Goal: Register for event/course

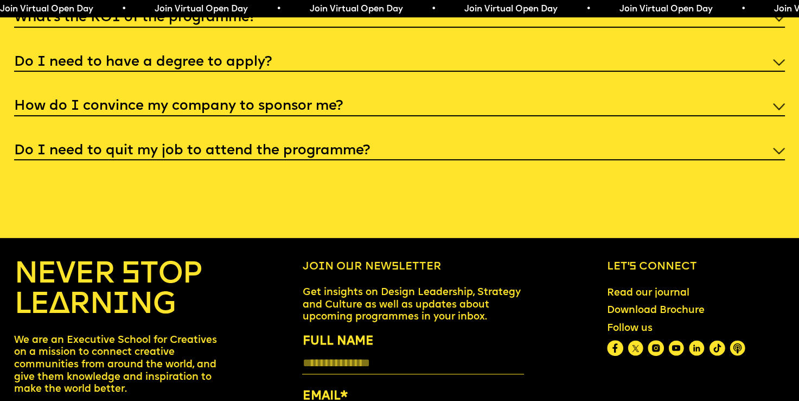
scroll to position [4368, 0]
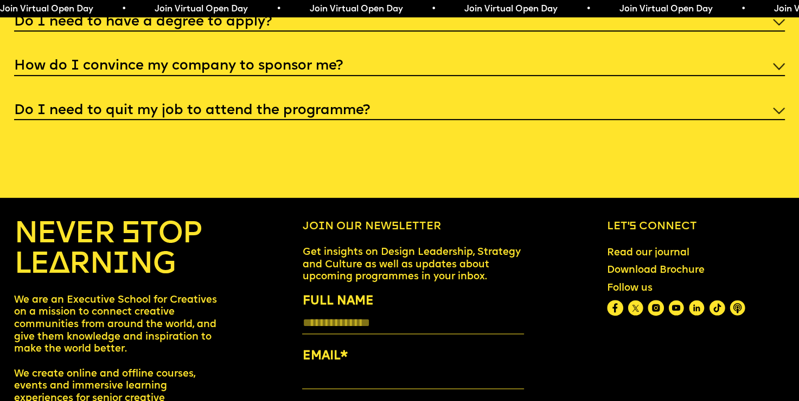
click at [775, 120] on div "Do I need to quit my job to attend the programme?" at bounding box center [400, 110] width 772 height 20
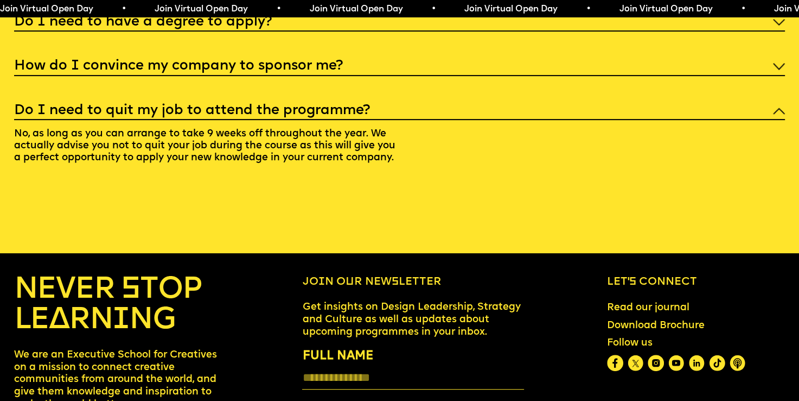
click at [776, 128] on div "I'm not a traditional designer, is this programme right for me? Though the prog…" at bounding box center [400, 26] width 772 height 296
click at [774, 69] on img at bounding box center [779, 66] width 12 height 7
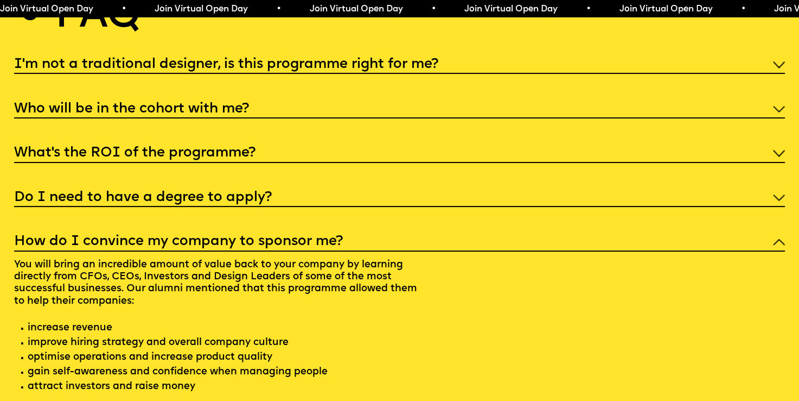
scroll to position [4157, 0]
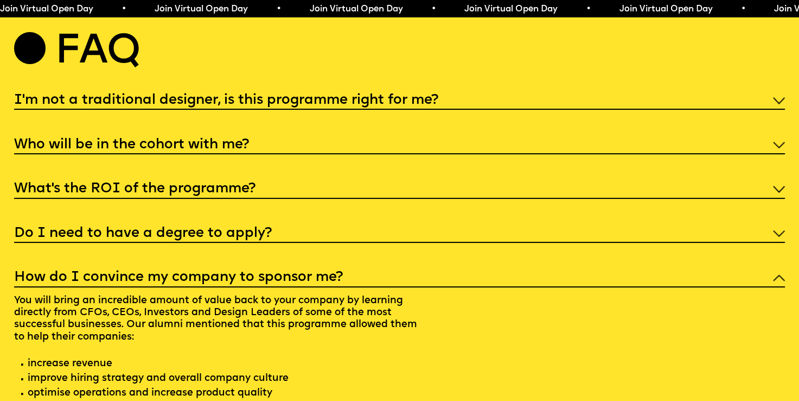
click at [754, 243] on div "Do I need to have a degree to apply?" at bounding box center [400, 233] width 772 height 20
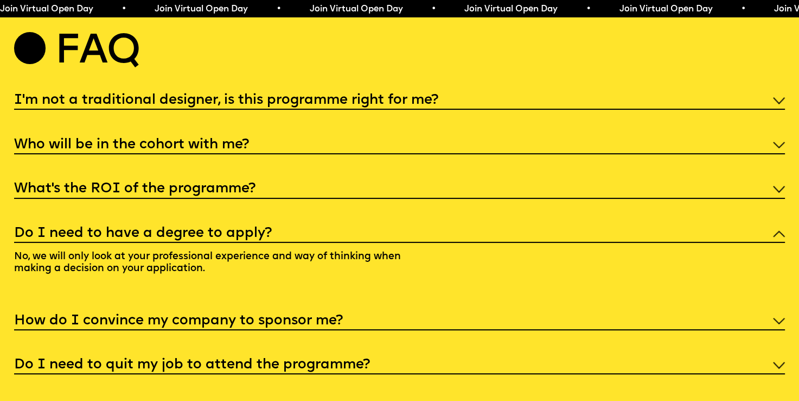
click at [742, 198] on div "What’s the ROI of the programme?" at bounding box center [400, 188] width 772 height 20
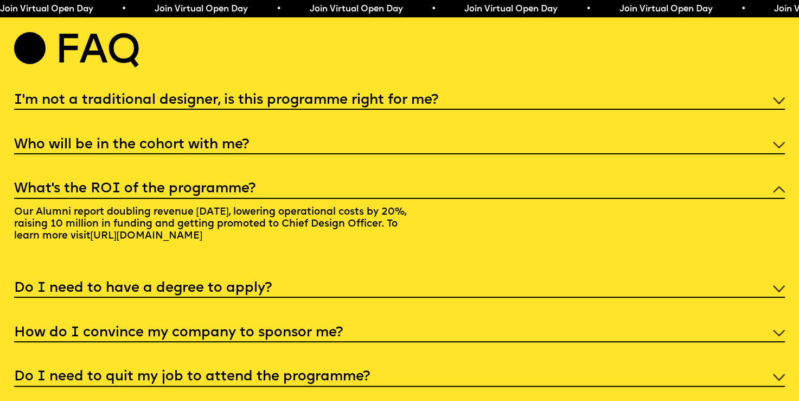
click at [726, 154] on div "Who will be in the cohort with me?" at bounding box center [400, 144] width 772 height 20
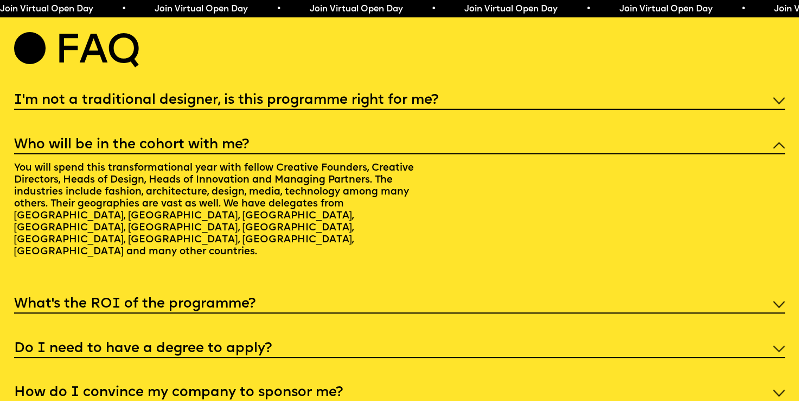
click at [727, 110] on div "I'm not a traditional designer, is this programme right for me?" at bounding box center [400, 100] width 772 height 20
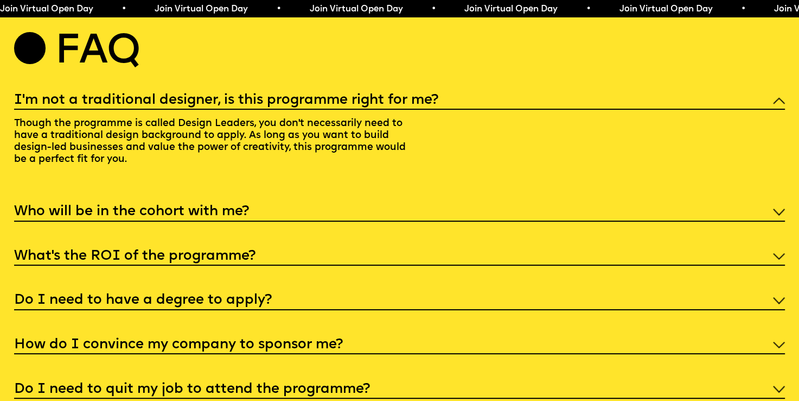
click at [684, 221] on div "Who will be in the cohort with me?" at bounding box center [400, 211] width 772 height 20
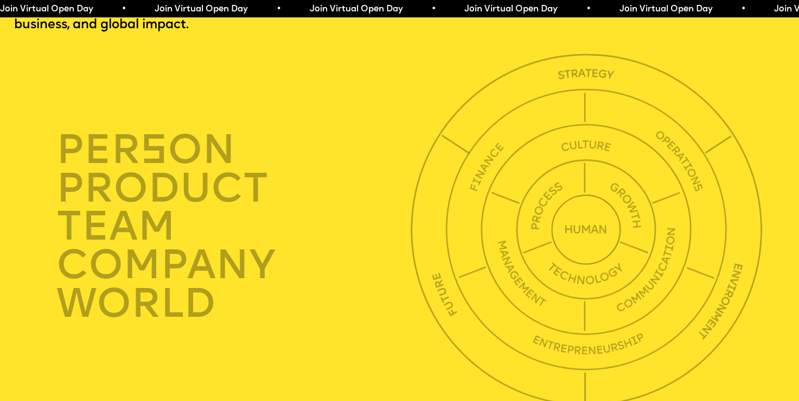
scroll to position [0, 0]
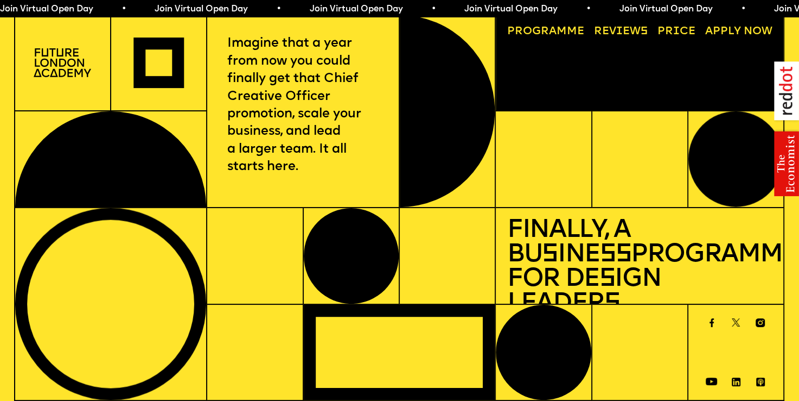
click at [545, 8] on span "Join Virtual Open Day • Join Virtual Open Day • Join Virtual Open Day • Join Vi…" at bounding box center [387, 9] width 774 height 9
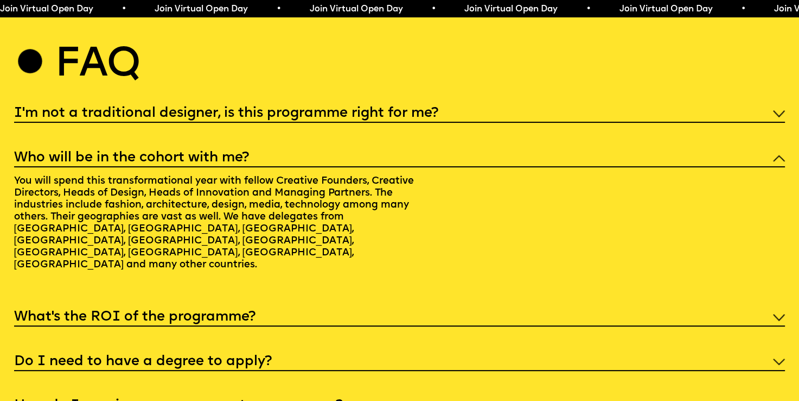
scroll to position [4668, 0]
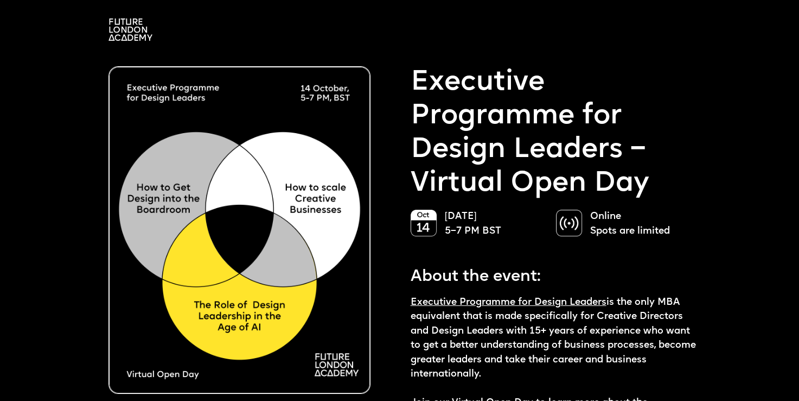
drag, startPoint x: 798, startPoint y: 74, endPoint x: 804, endPoint y: 86, distance: 13.1
click at [799, 86] on html "Hosted by Co-Founder of Future London Academy, Ekaterina Solomeina Reserve the …" at bounding box center [399, 200] width 799 height 401
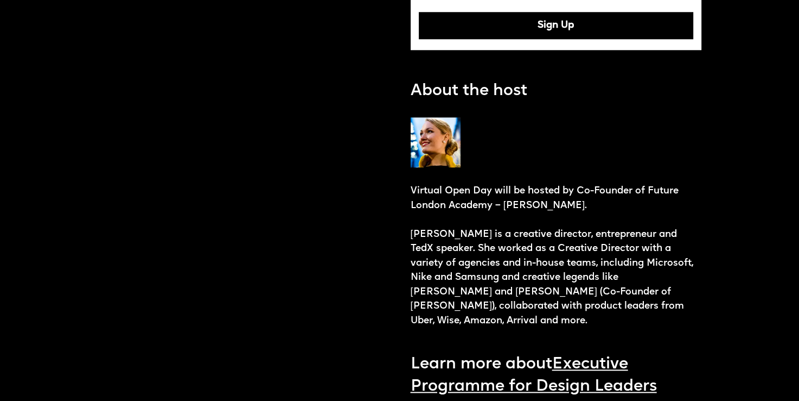
scroll to position [1077, 0]
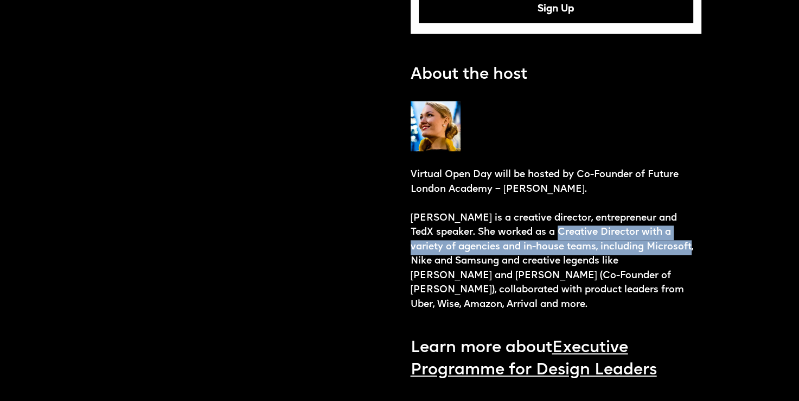
drag, startPoint x: 557, startPoint y: 233, endPoint x: 662, endPoint y: 257, distance: 107.3
click at [662, 257] on p "Virtual Open Day will be hosted by Co-Founder of Future London Academy – Ekater…" at bounding box center [556, 240] width 291 height 144
click at [638, 257] on p "Virtual Open Day will be hosted by Co-Founder of Future London Academy – Ekater…" at bounding box center [556, 240] width 291 height 144
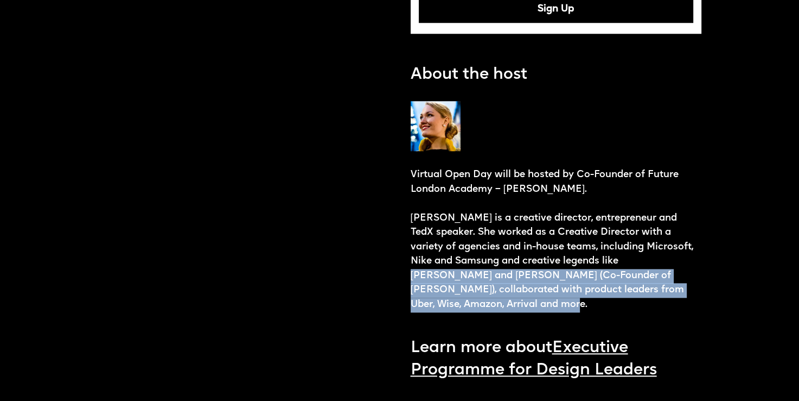
drag, startPoint x: 724, startPoint y: 307, endPoint x: 605, endPoint y: 264, distance: 127.2
click at [605, 264] on p "Virtual Open Day will be hosted by Co-Founder of Future London Academy – Ekater…" at bounding box center [556, 240] width 291 height 144
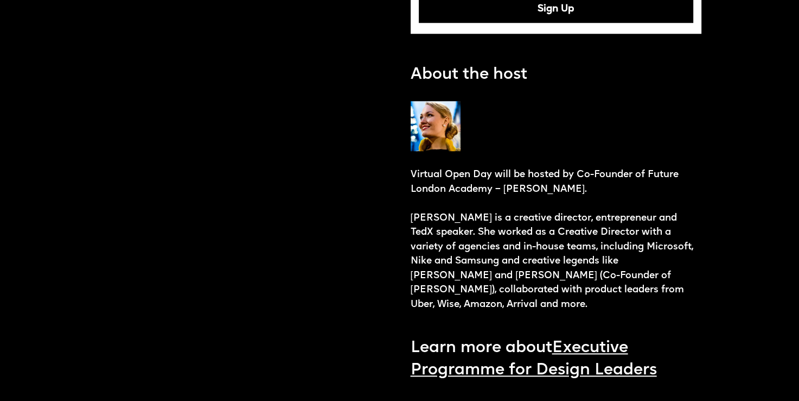
click at [542, 249] on p "Virtual Open Day will be hosted by Co-Founder of Future London Academy – Ekater…" at bounding box center [556, 240] width 291 height 144
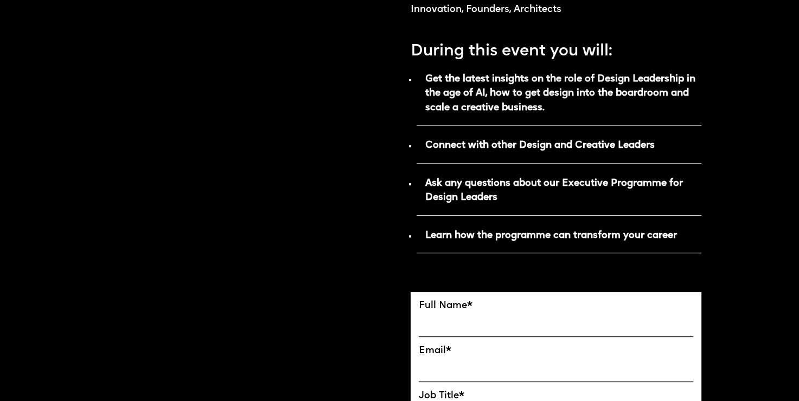
scroll to position [0, 0]
